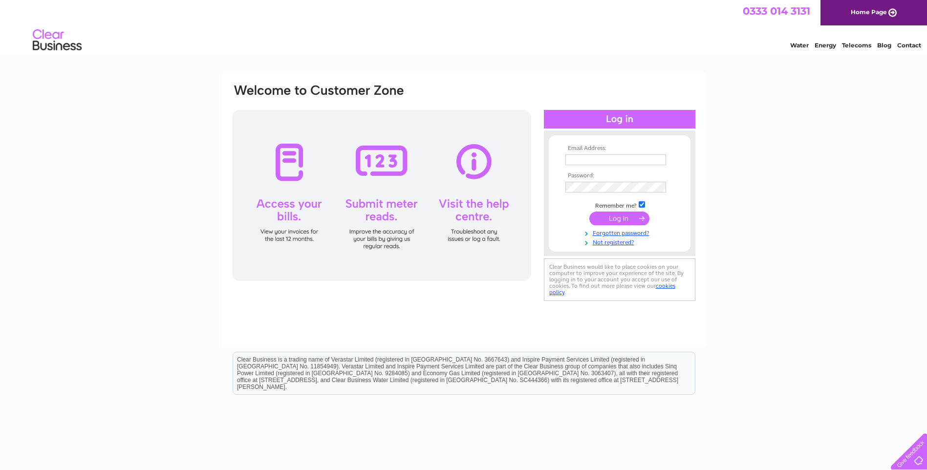
type input "info@whitepearlcleaning.co.uk"
click at [632, 220] on input "submit" at bounding box center [619, 219] width 60 height 14
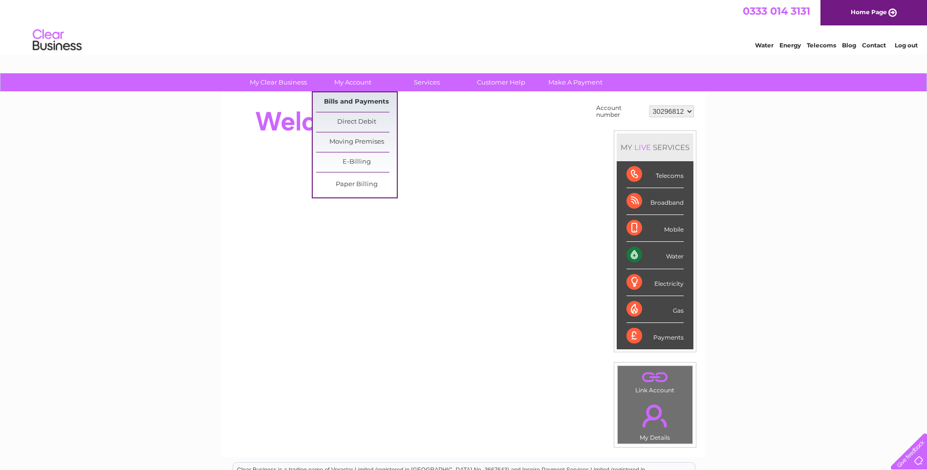
click at [336, 97] on link "Bills and Payments" at bounding box center [356, 102] width 81 height 20
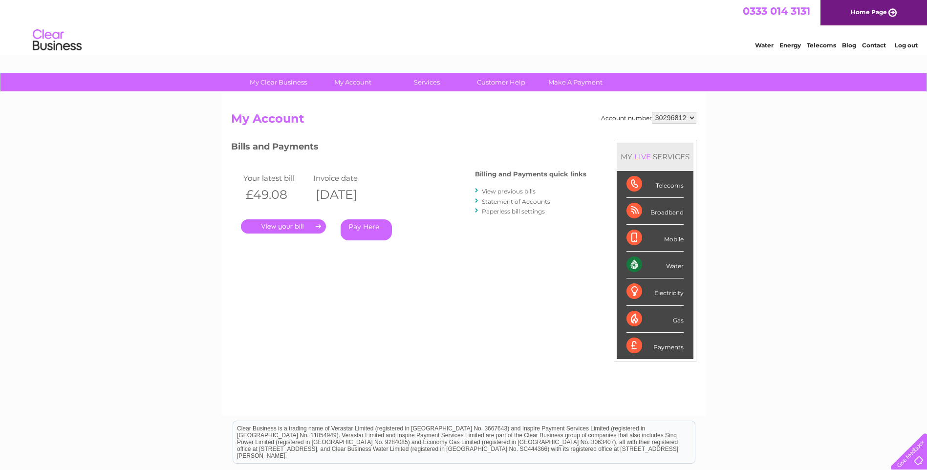
click at [313, 223] on link "." at bounding box center [283, 226] width 85 height 14
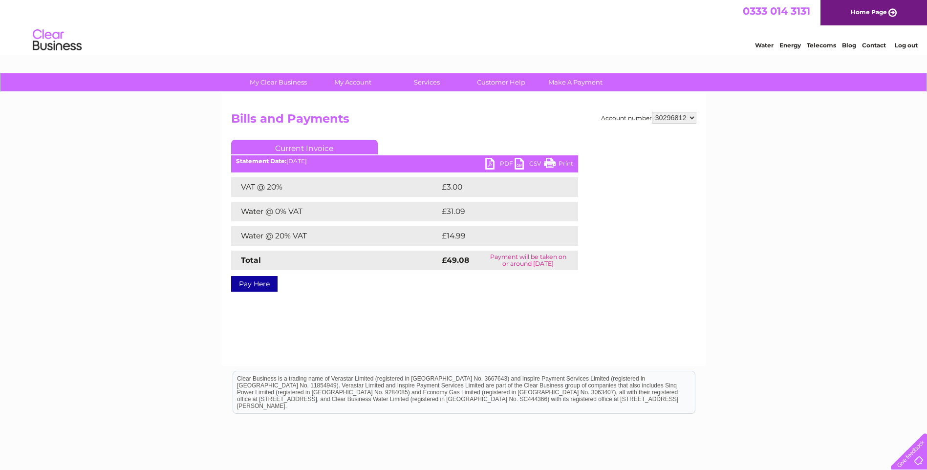
click at [493, 164] on link "PDF" at bounding box center [499, 165] width 29 height 14
